Goal: Navigation & Orientation: Find specific page/section

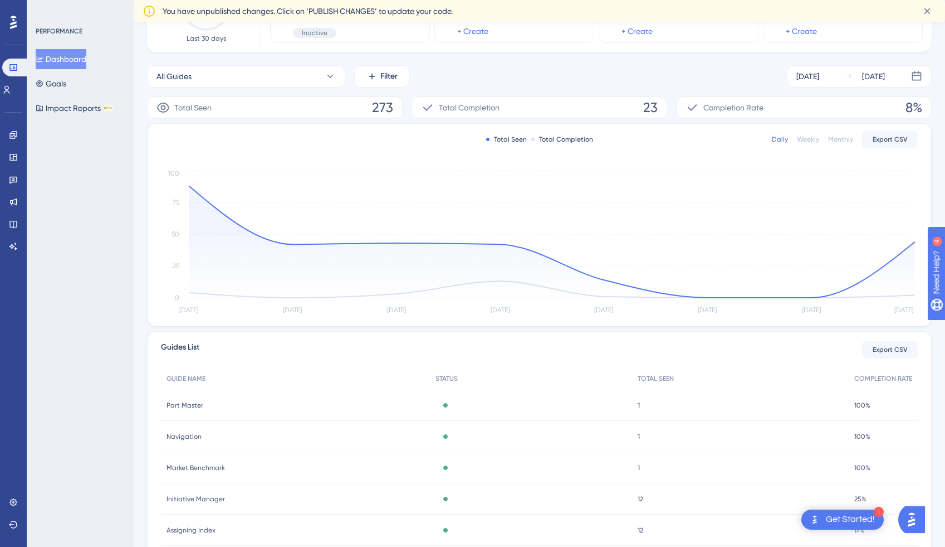
scroll to position [193, 0]
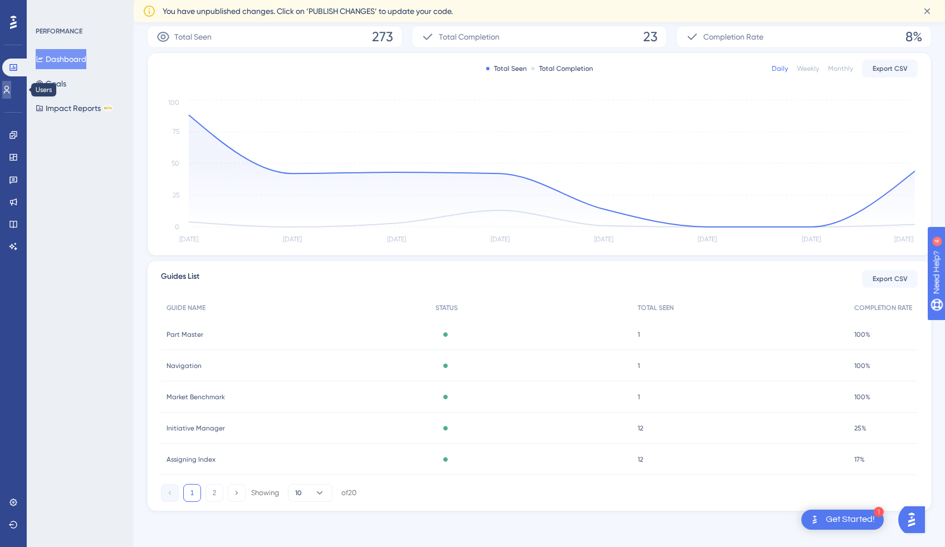
click at [0, 0] on icon at bounding box center [0, 0] width 0 height 0
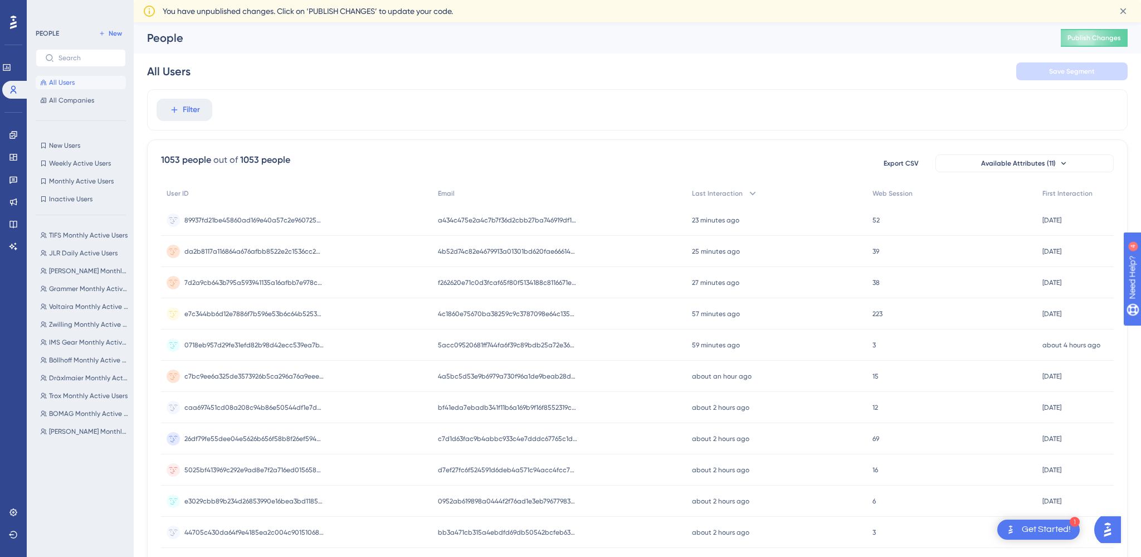
click at [0, 0] on icon at bounding box center [0, 0] width 0 height 0
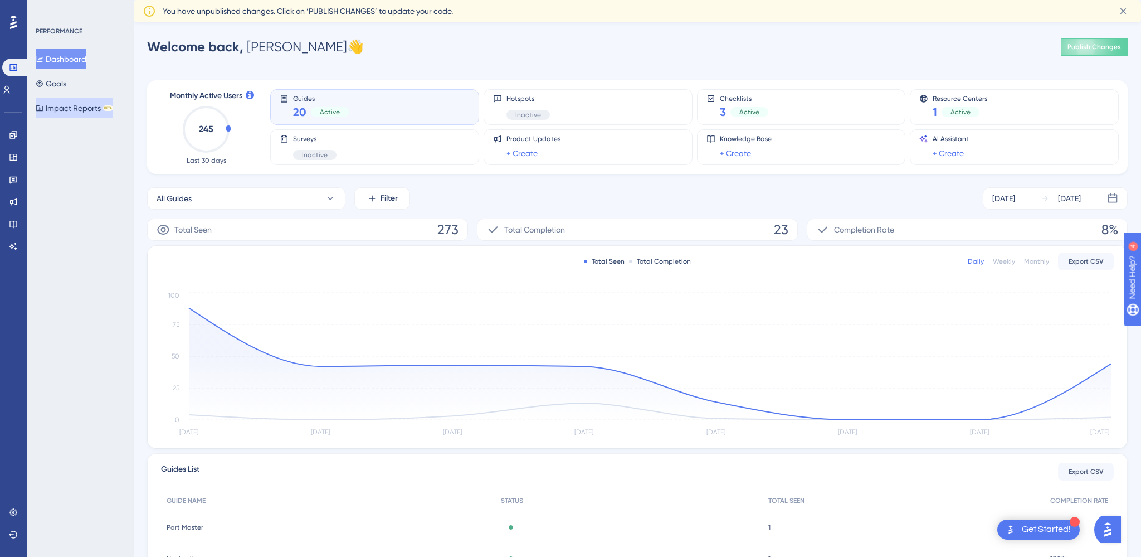
click at [69, 115] on button "Impact Reports BETA" at bounding box center [74, 108] width 77 height 20
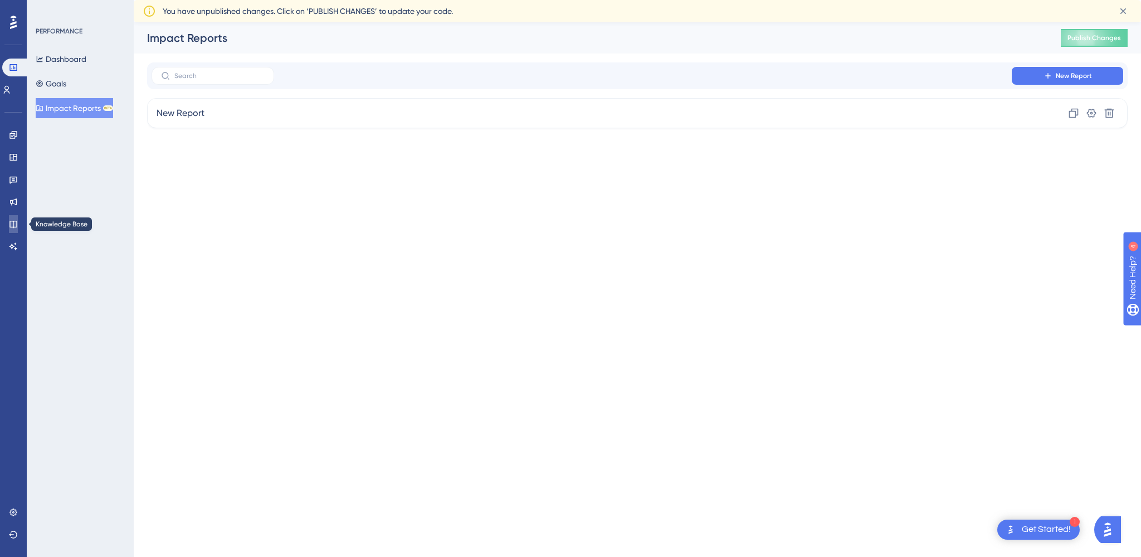
click at [13, 228] on icon at bounding box center [13, 223] width 9 height 9
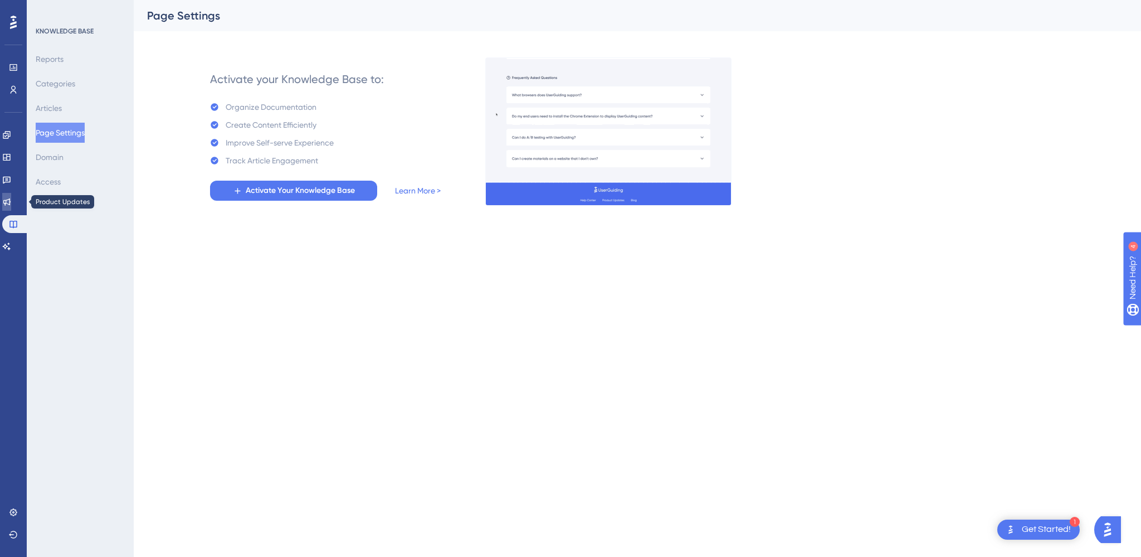
click at [11, 200] on icon at bounding box center [6, 201] width 9 height 9
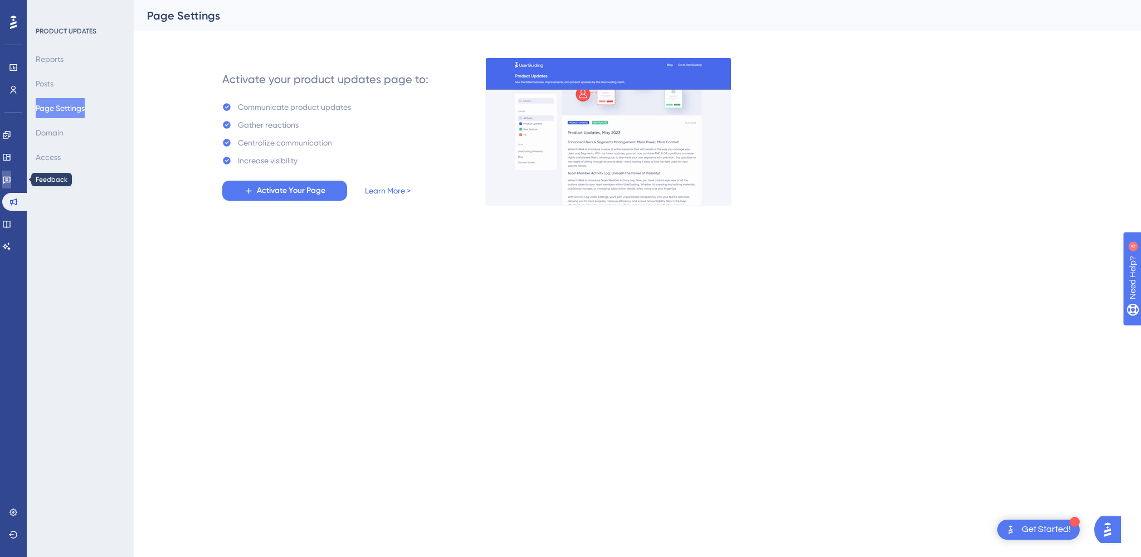
click at [11, 188] on link at bounding box center [6, 179] width 9 height 18
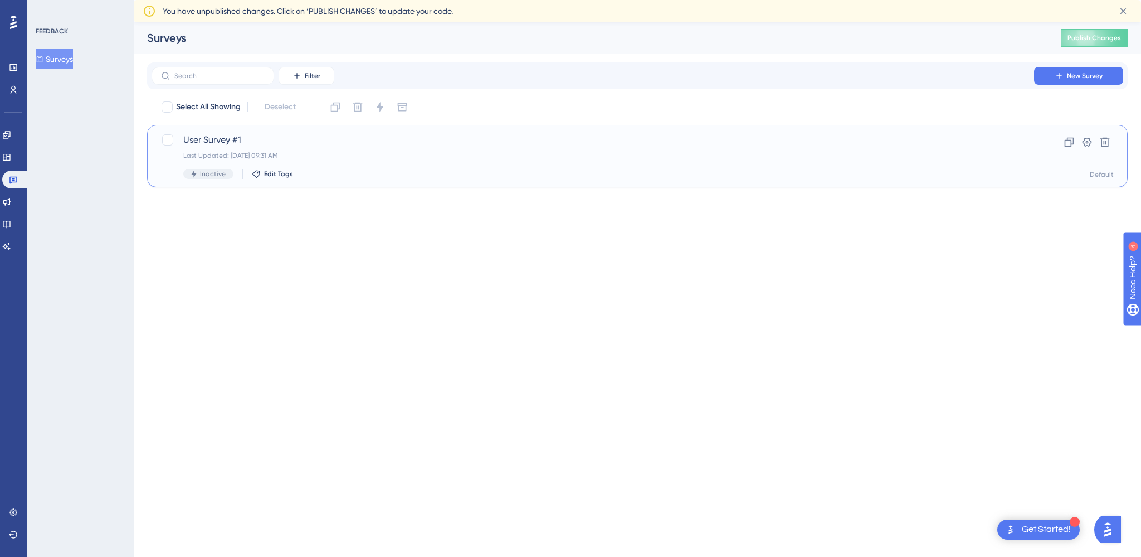
click at [208, 142] on span "User Survey #1" at bounding box center [592, 139] width 819 height 13
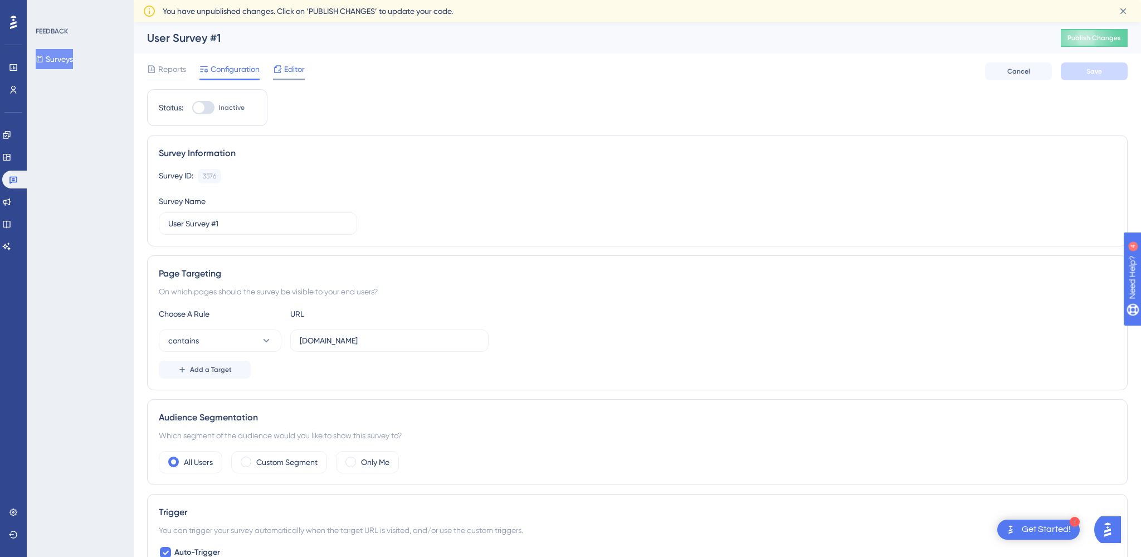
click at [297, 67] on span "Editor" at bounding box center [294, 68] width 21 height 13
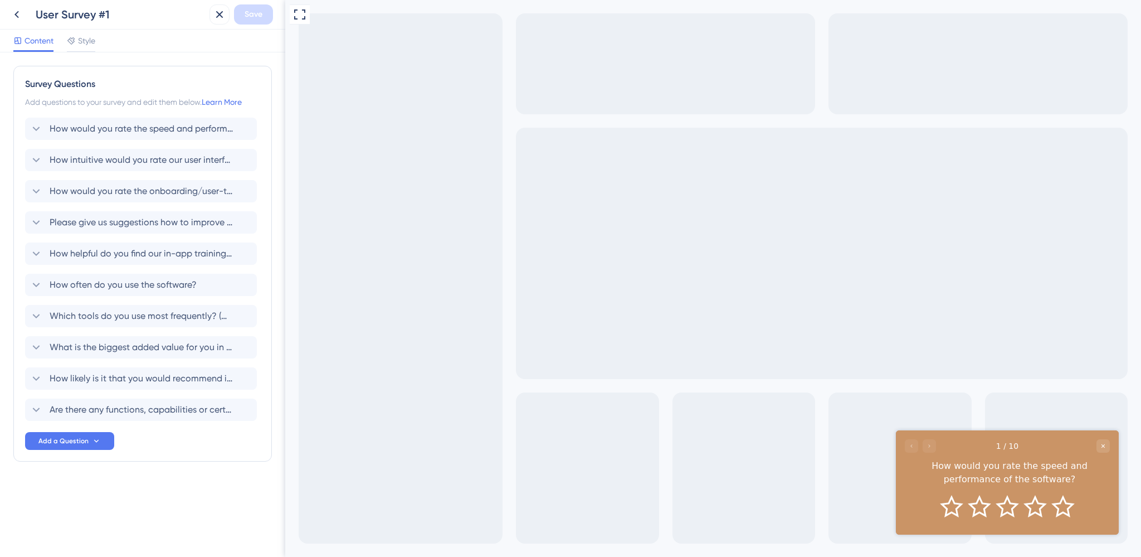
click at [935, 448] on div at bounding box center [920, 444] width 31 height 13
click at [929, 447] on div at bounding box center [920, 444] width 31 height 13
click at [945, 444] on icon "Close survey" at bounding box center [1103, 445] width 7 height 7
click at [19, 11] on icon at bounding box center [16, 14] width 13 height 13
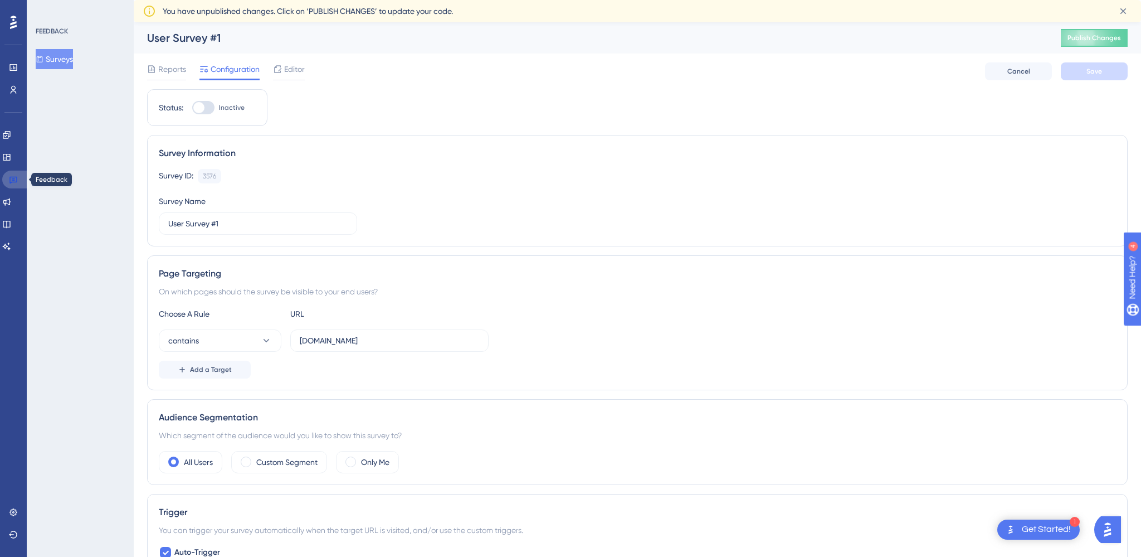
click at [9, 179] on icon at bounding box center [13, 179] width 9 height 9
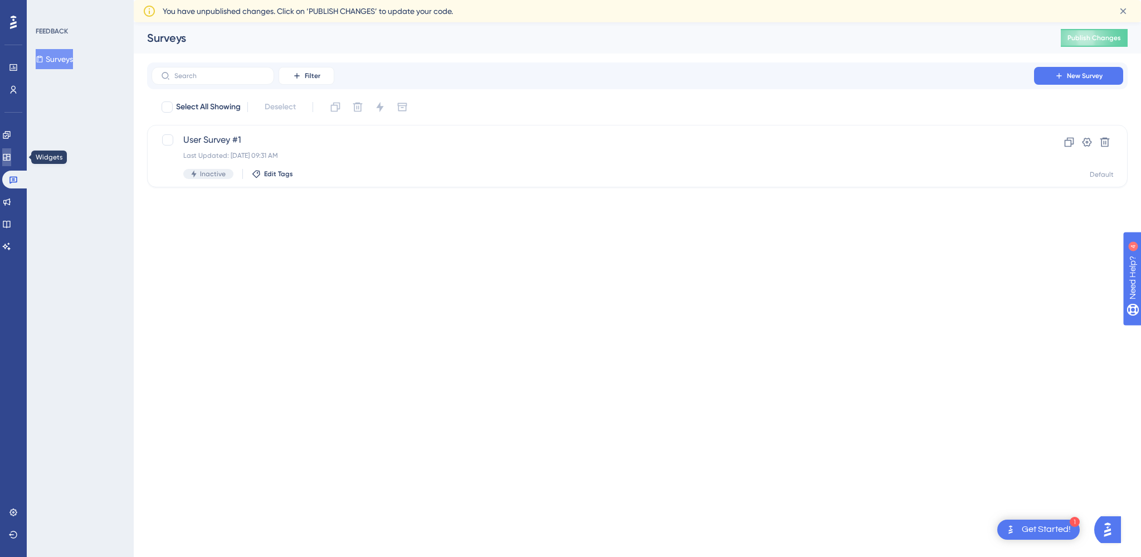
click at [11, 162] on link at bounding box center [6, 157] width 9 height 18
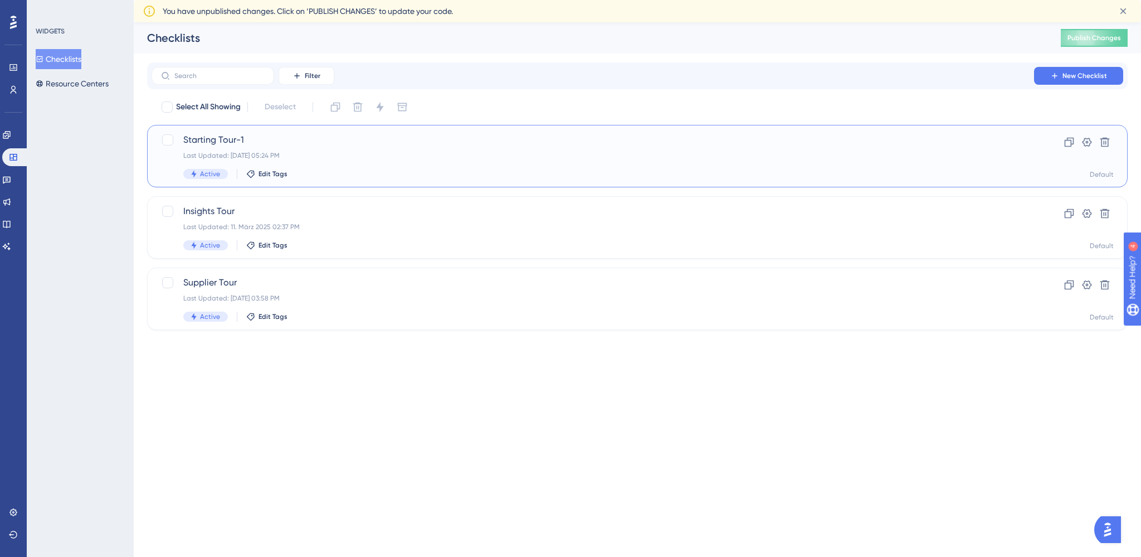
click at [233, 140] on span "Starting Tour-1" at bounding box center [592, 139] width 819 height 13
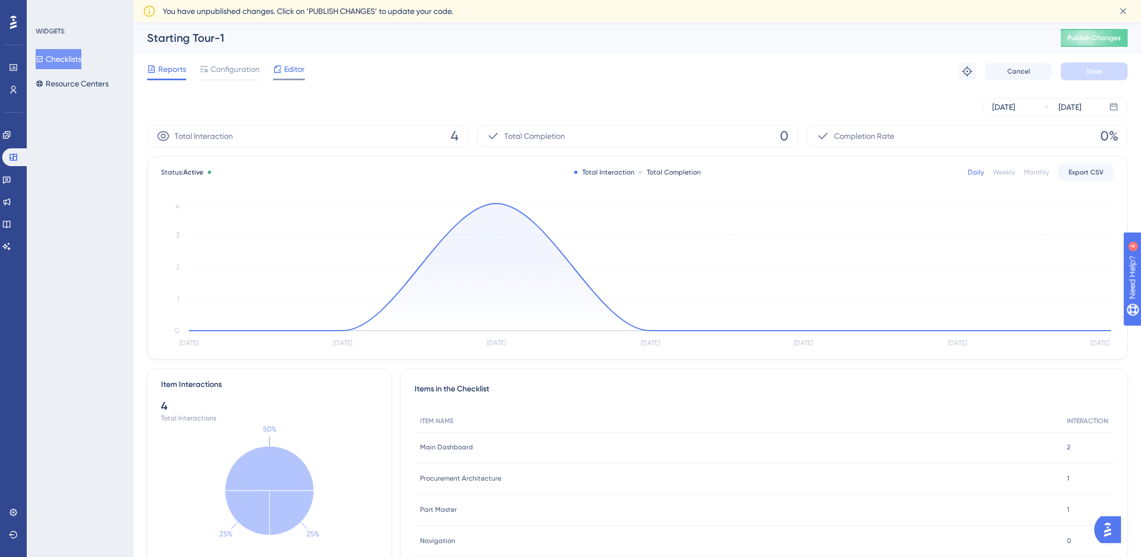
click at [290, 64] on span "Editor" at bounding box center [294, 68] width 21 height 13
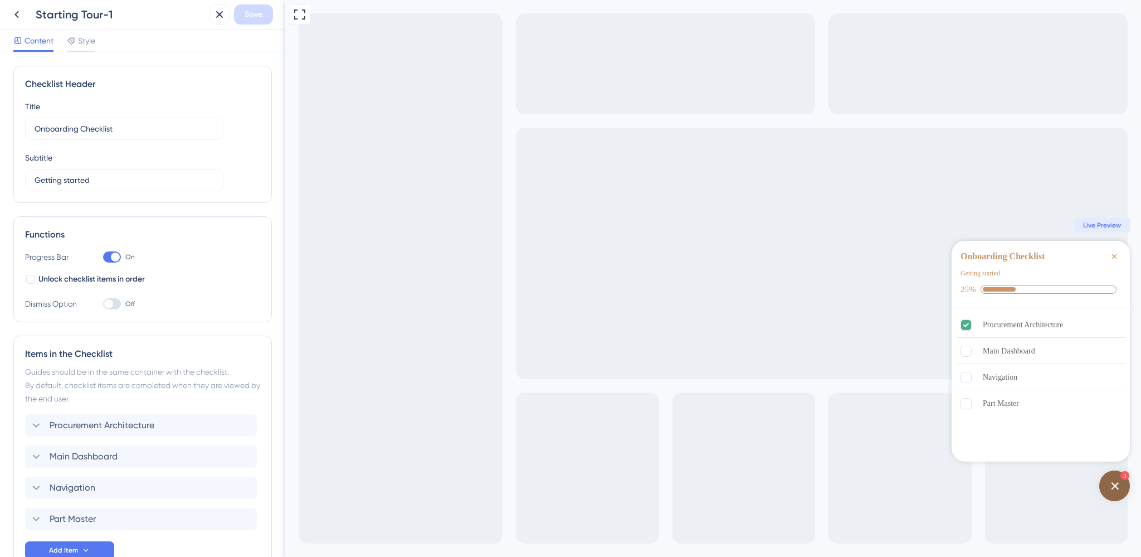
click at [945, 256] on icon "Close Checklist" at bounding box center [1114, 256] width 9 height 9
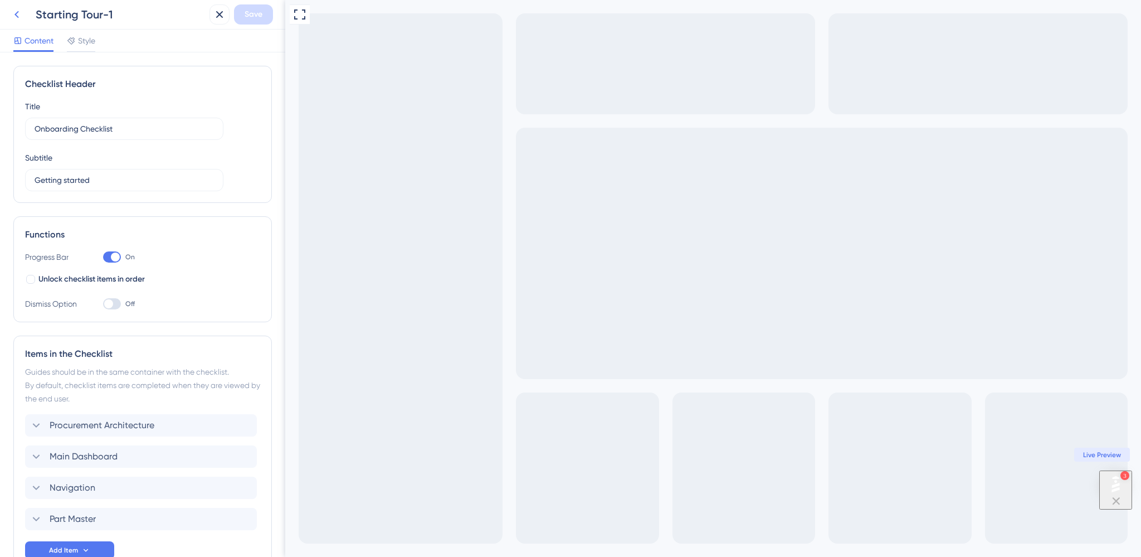
click at [18, 13] on icon at bounding box center [16, 14] width 13 height 13
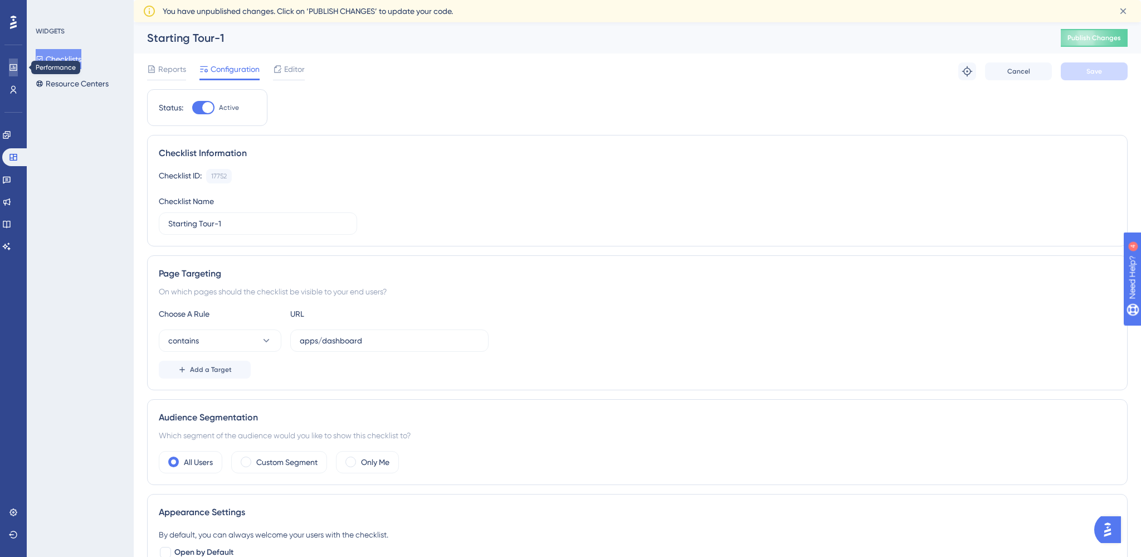
click at [9, 67] on link at bounding box center [13, 67] width 9 height 18
